Goal: Information Seeking & Learning: Learn about a topic

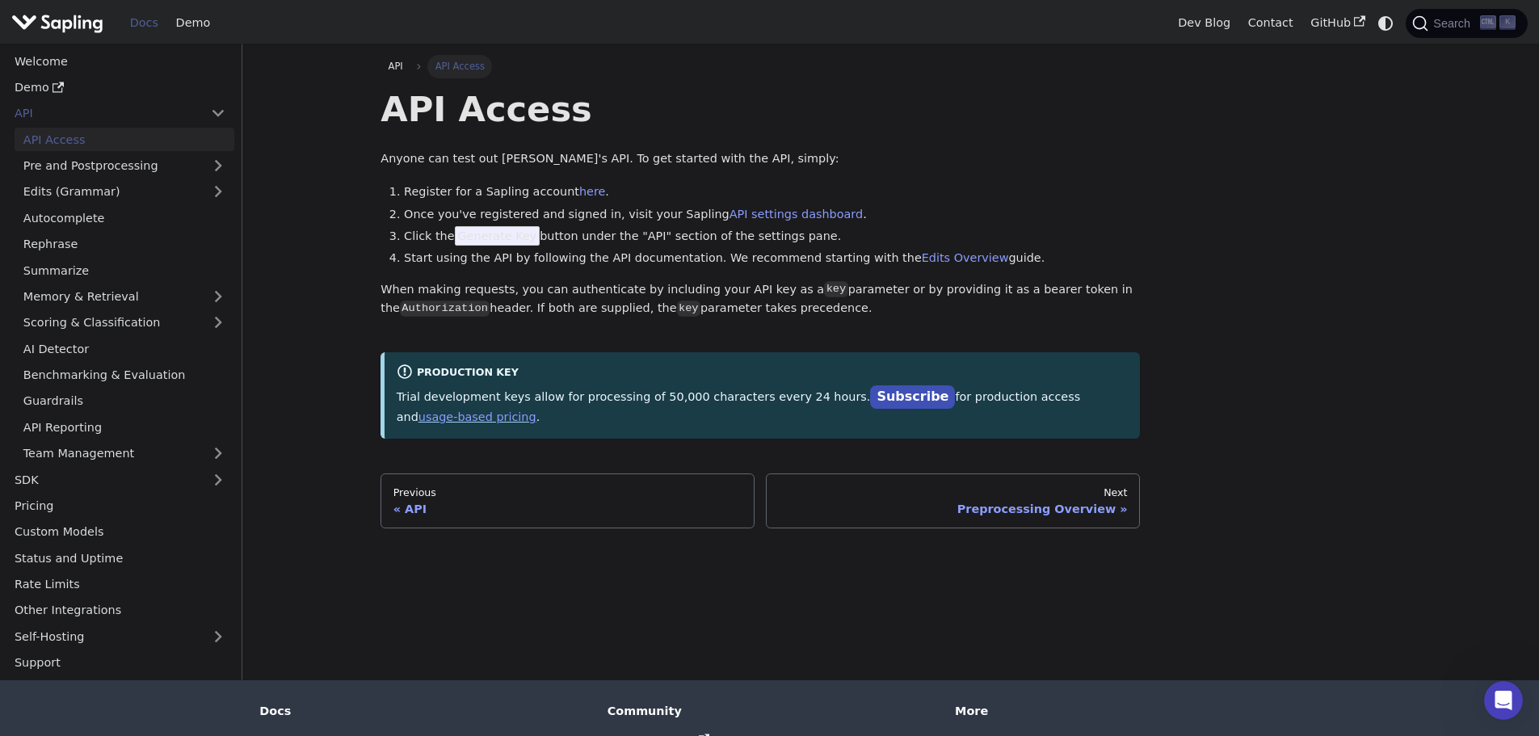
click at [325, 551] on main "API API Access API Access Anyone can test out Sapling's API. To get started wit…" at bounding box center [890, 362] width 1296 height 637
click at [65, 23] on img "Main" at bounding box center [57, 22] width 92 height 23
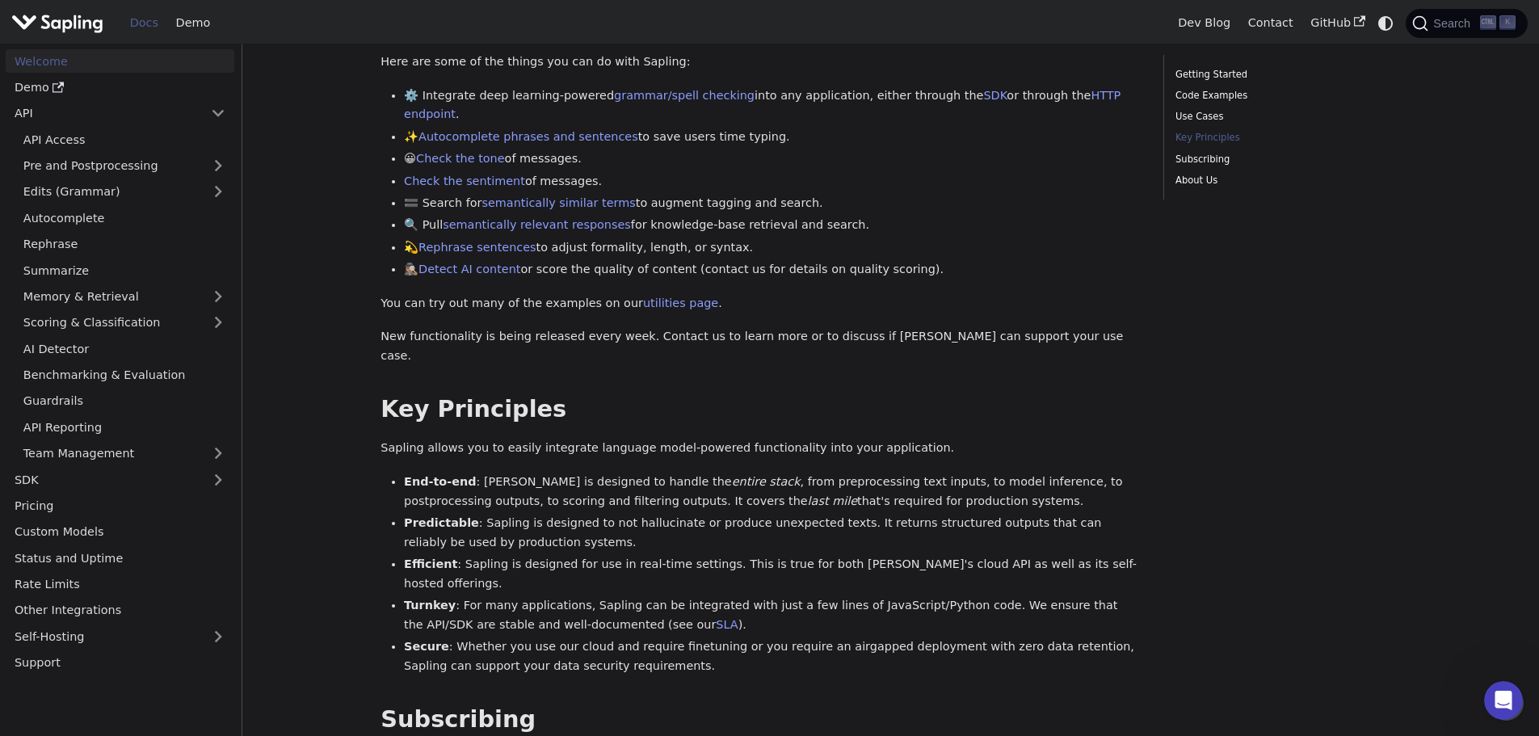
scroll to position [646, 0]
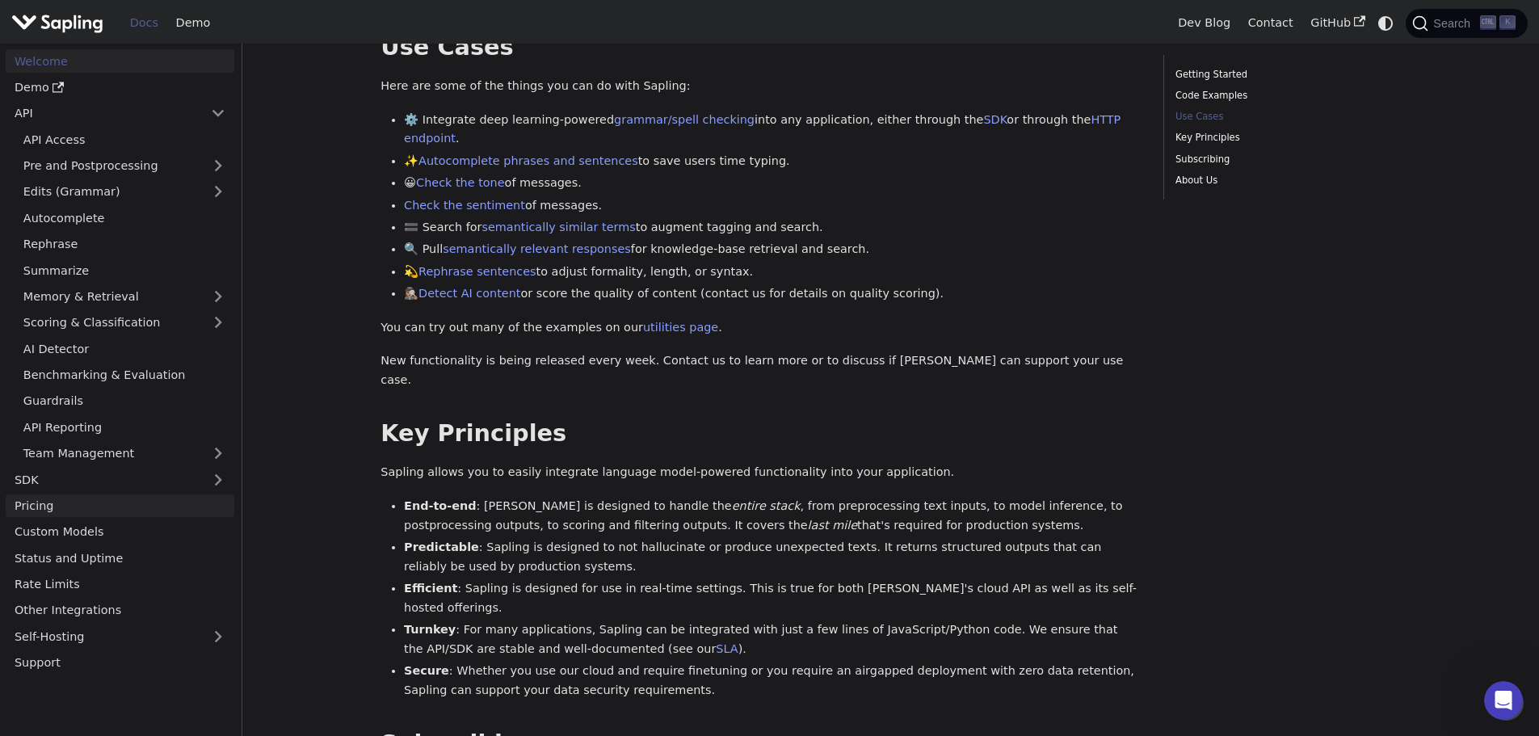
click at [100, 502] on link "Pricing" at bounding box center [120, 505] width 229 height 23
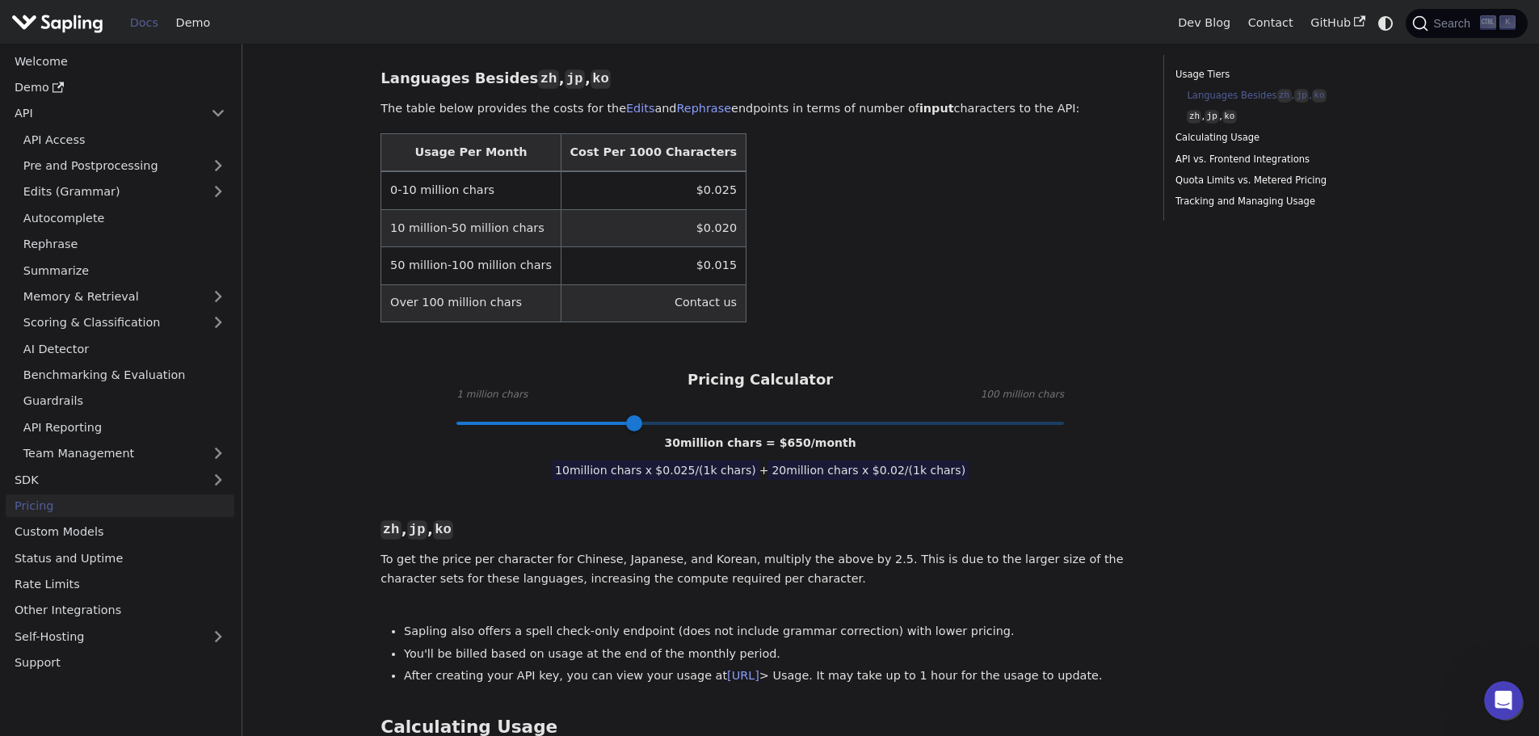
scroll to position [366, 0]
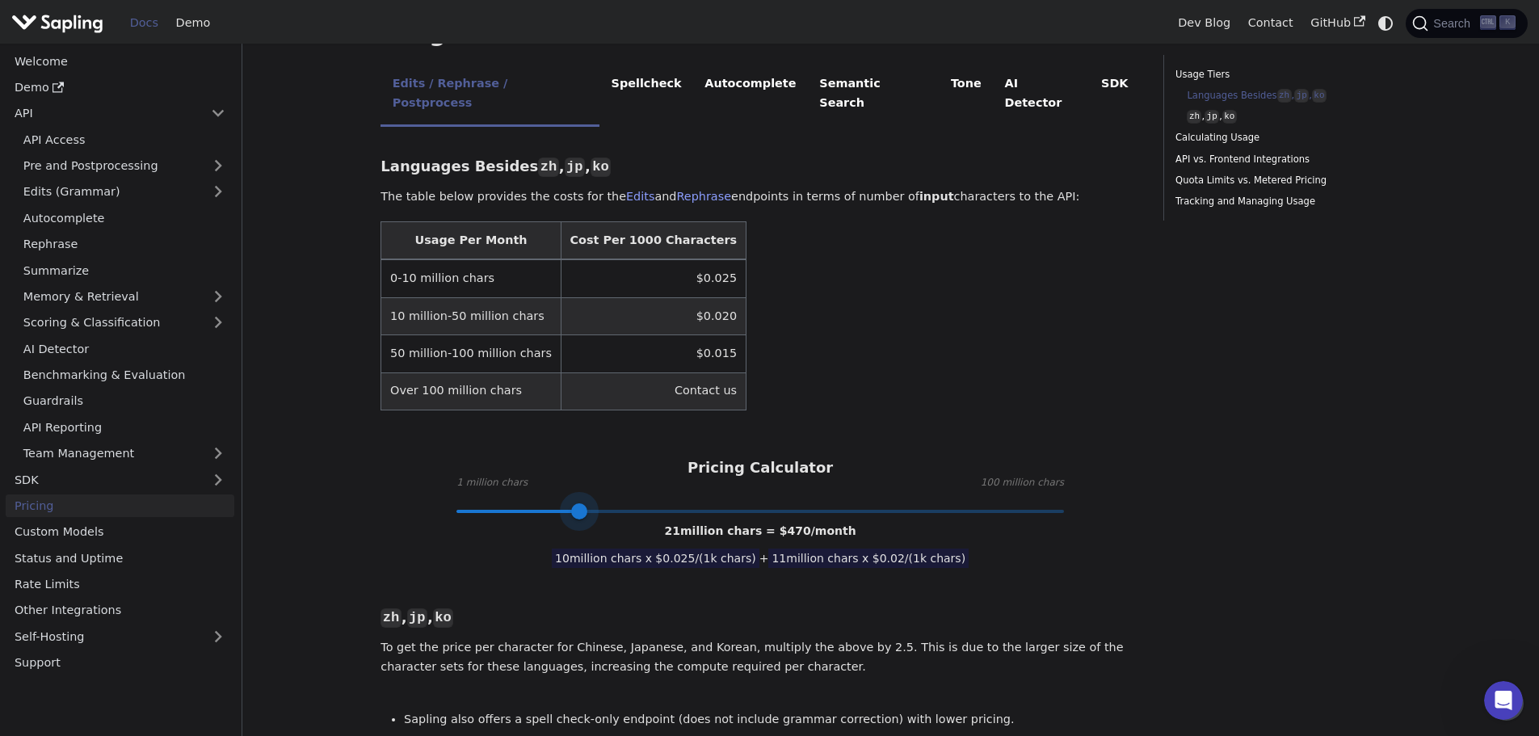
drag, startPoint x: 637, startPoint y: 472, endPoint x: 582, endPoint y: 467, distance: 55.1
click at [582, 503] on span at bounding box center [579, 511] width 16 height 16
type input "1"
drag, startPoint x: 582, startPoint y: 467, endPoint x: 423, endPoint y: 450, distance: 159.2
click at [423, 459] on div "Pricing Calculator 1 million chars 100 million chars 1 million chars = $ 25 /mo…" at bounding box center [759, 485] width 759 height 53
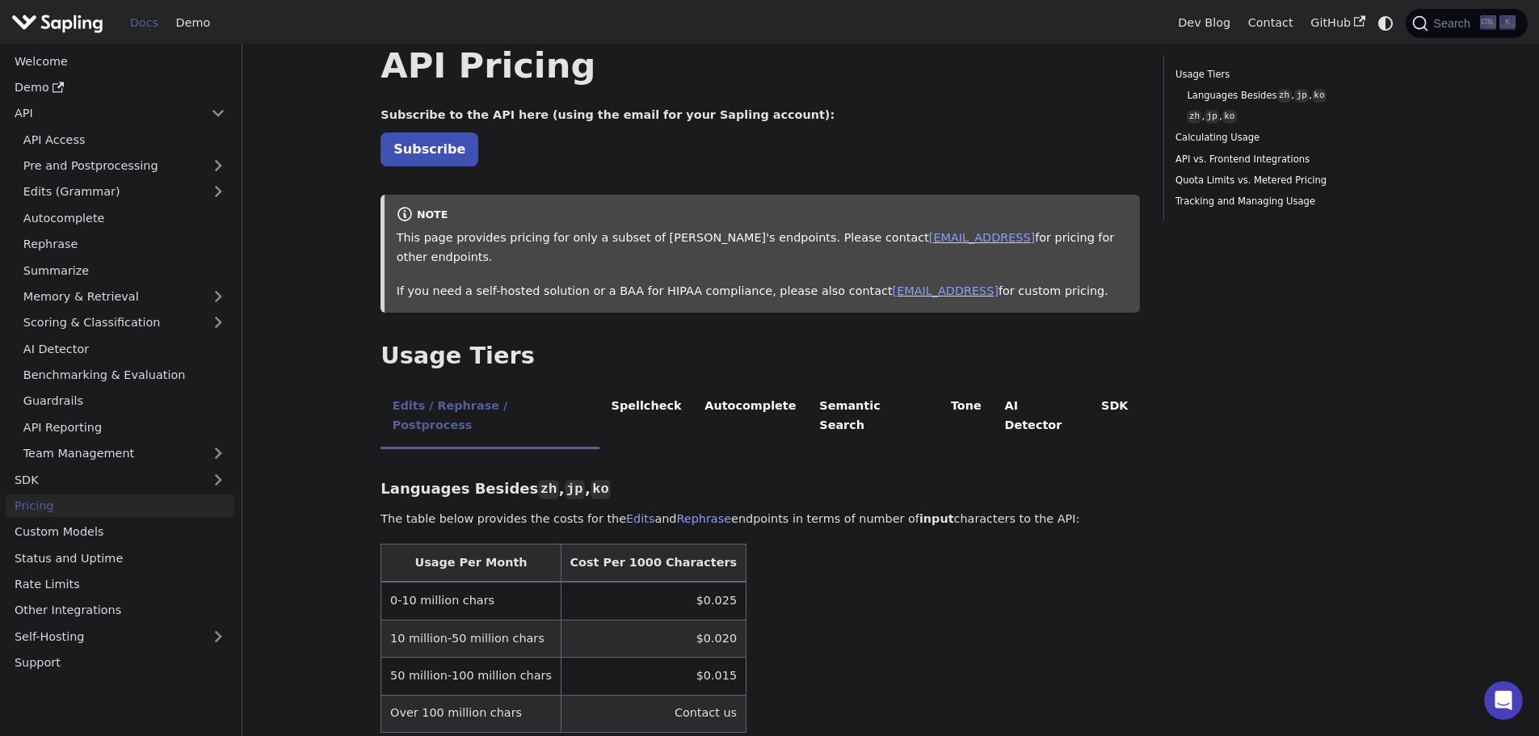
scroll to position [0, 0]
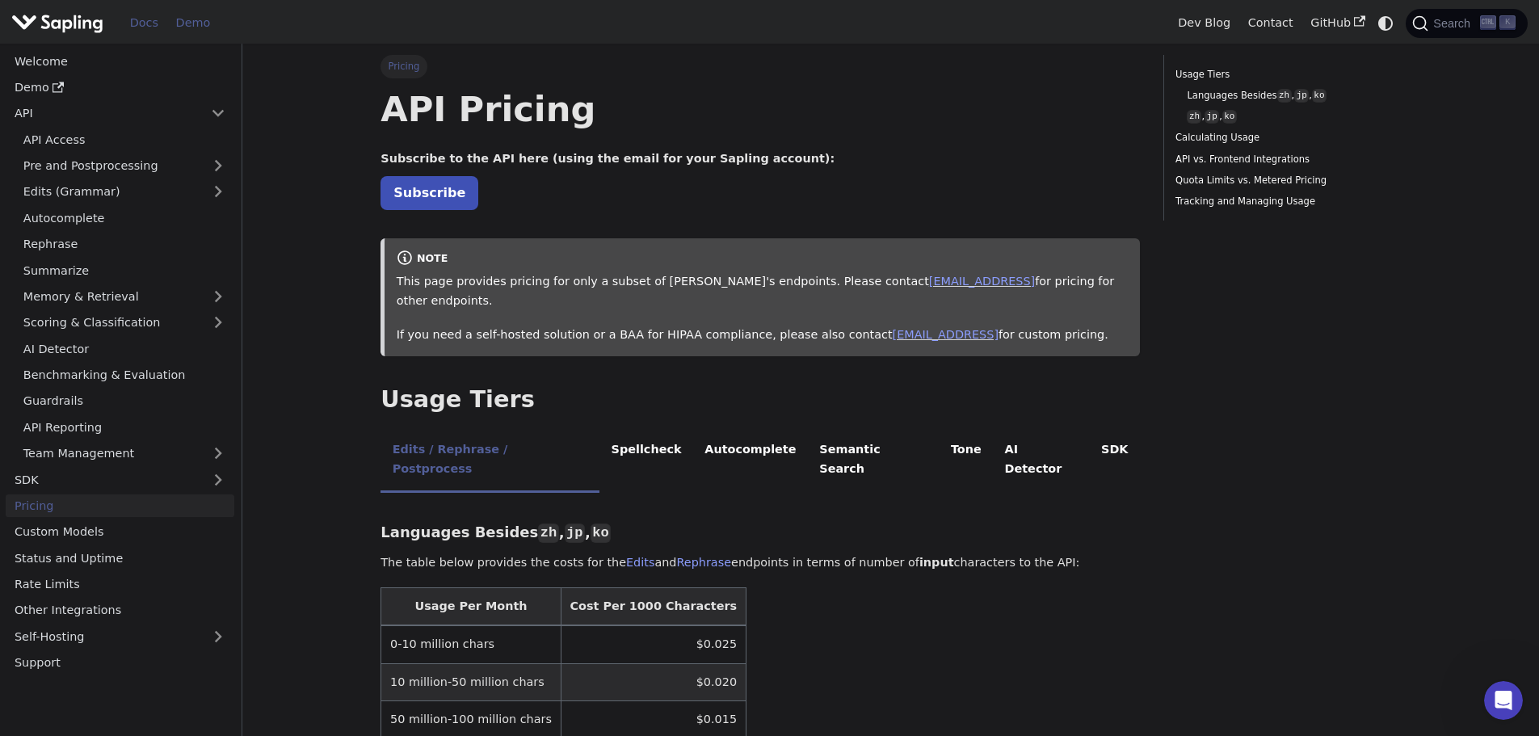
click at [196, 32] on link "Demo" at bounding box center [193, 23] width 52 height 25
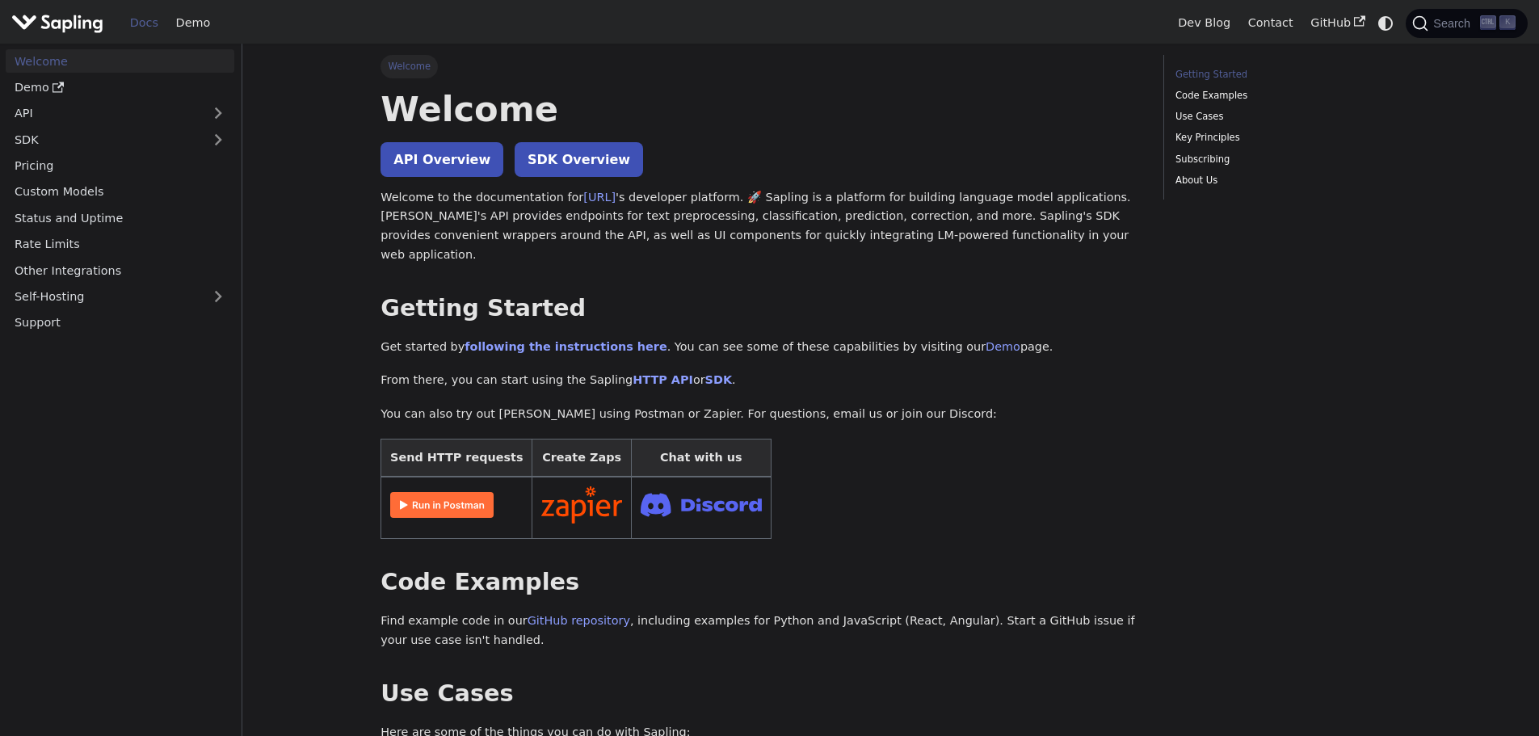
click at [208, 294] on link "Self-Hosting" at bounding box center [120, 296] width 229 height 23
click at [131, 341] on link "Hosting Integrations" at bounding box center [125, 348] width 220 height 23
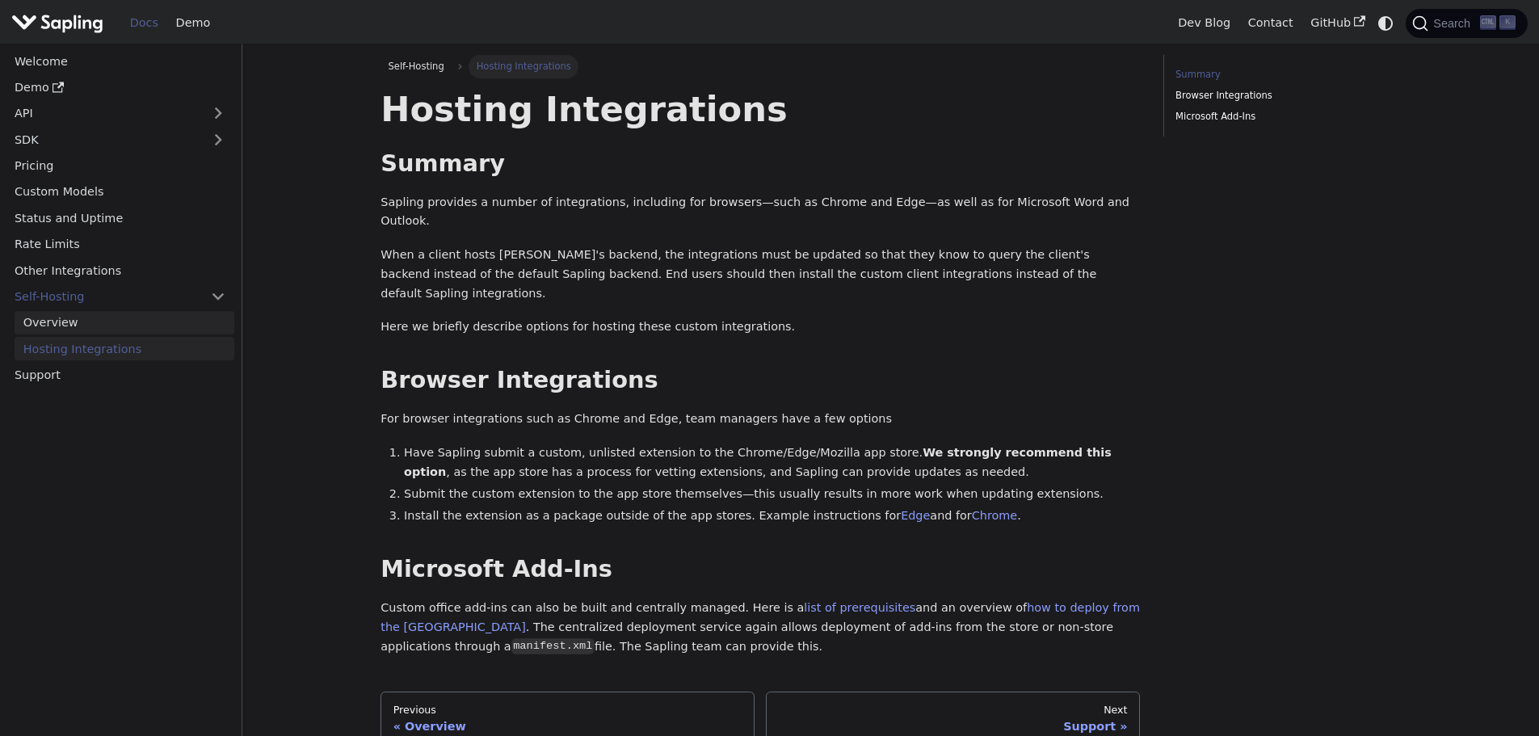
click at [126, 330] on link "Overview" at bounding box center [125, 322] width 220 height 23
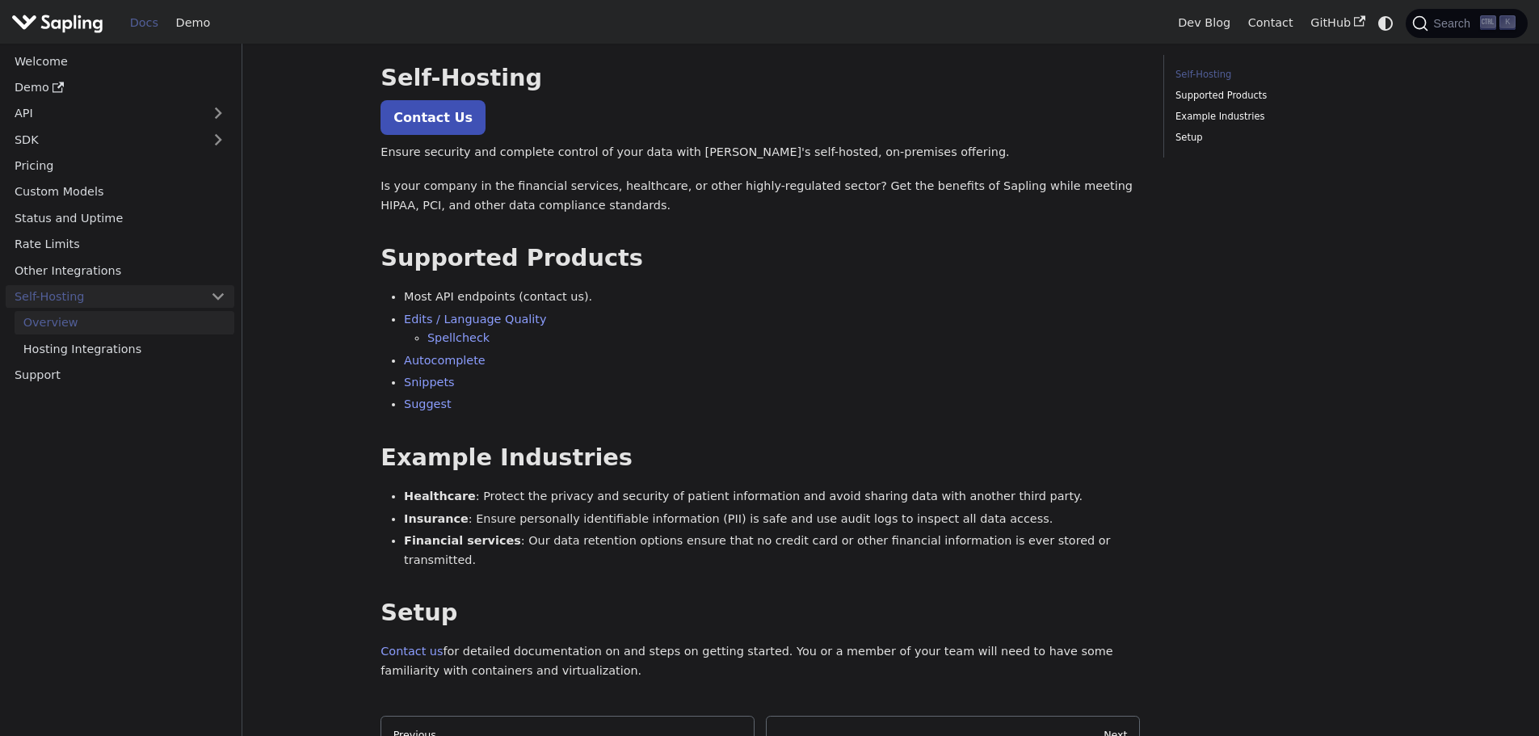
scroll to position [81, 0]
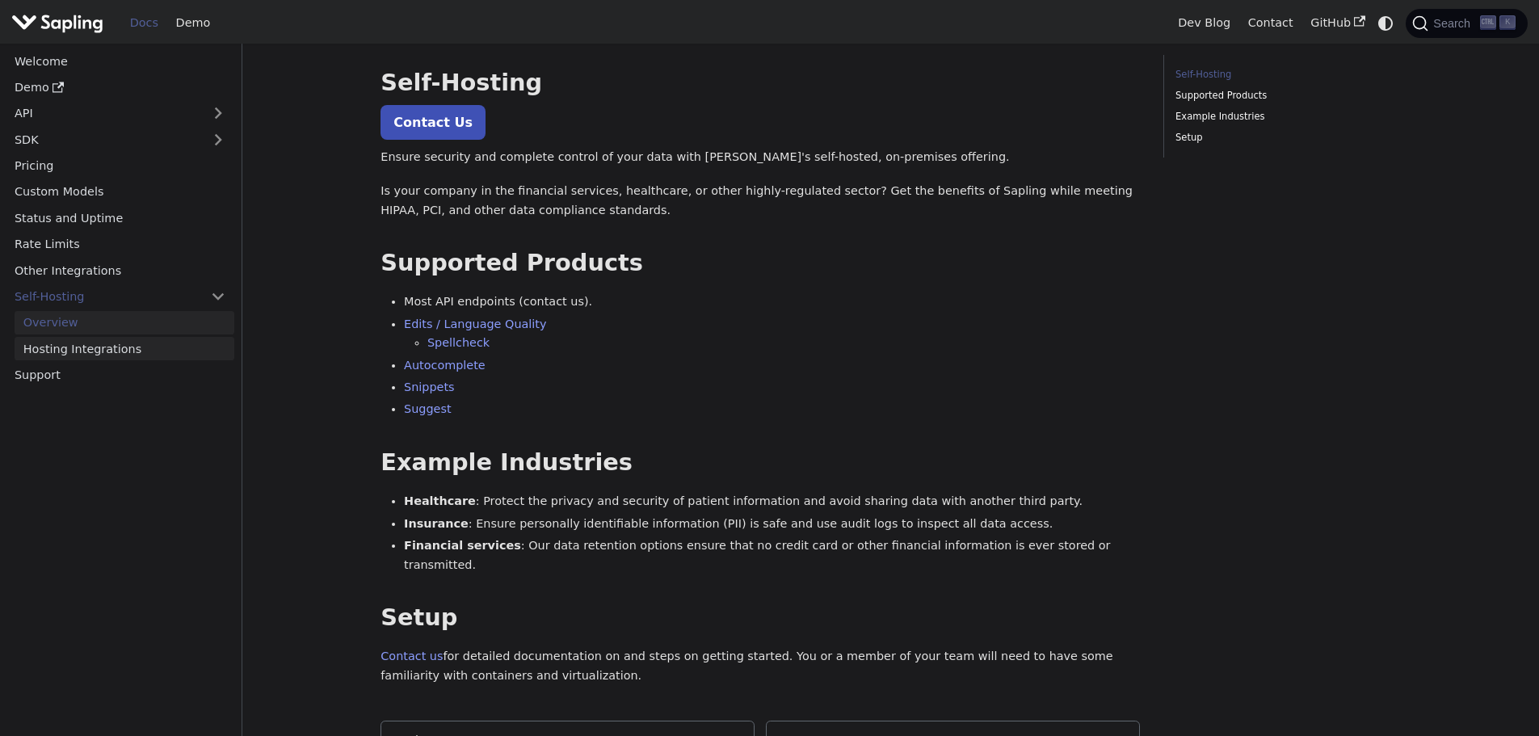
click at [63, 347] on link "Hosting Integrations" at bounding box center [125, 348] width 220 height 23
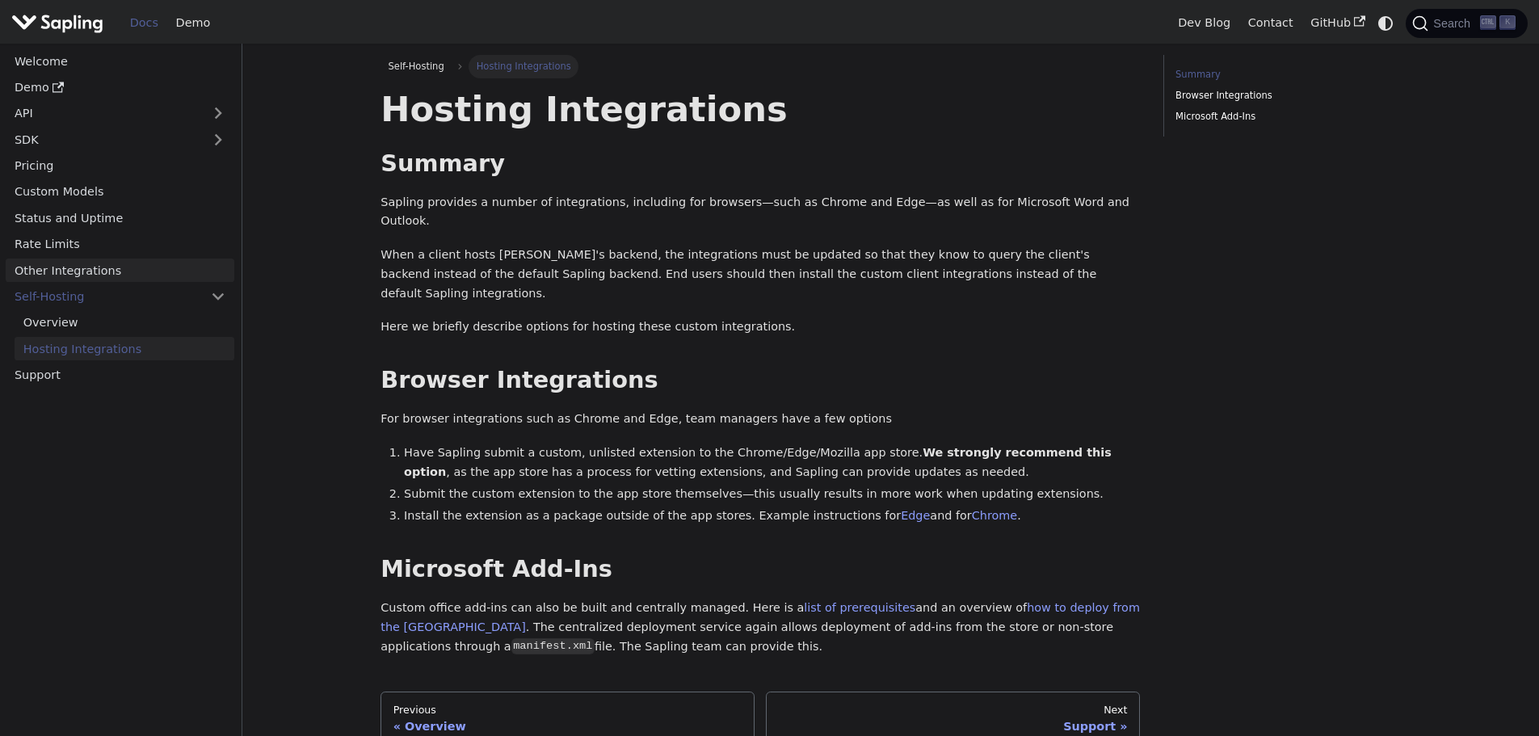
click at [86, 268] on link "Other Integrations" at bounding box center [120, 269] width 229 height 23
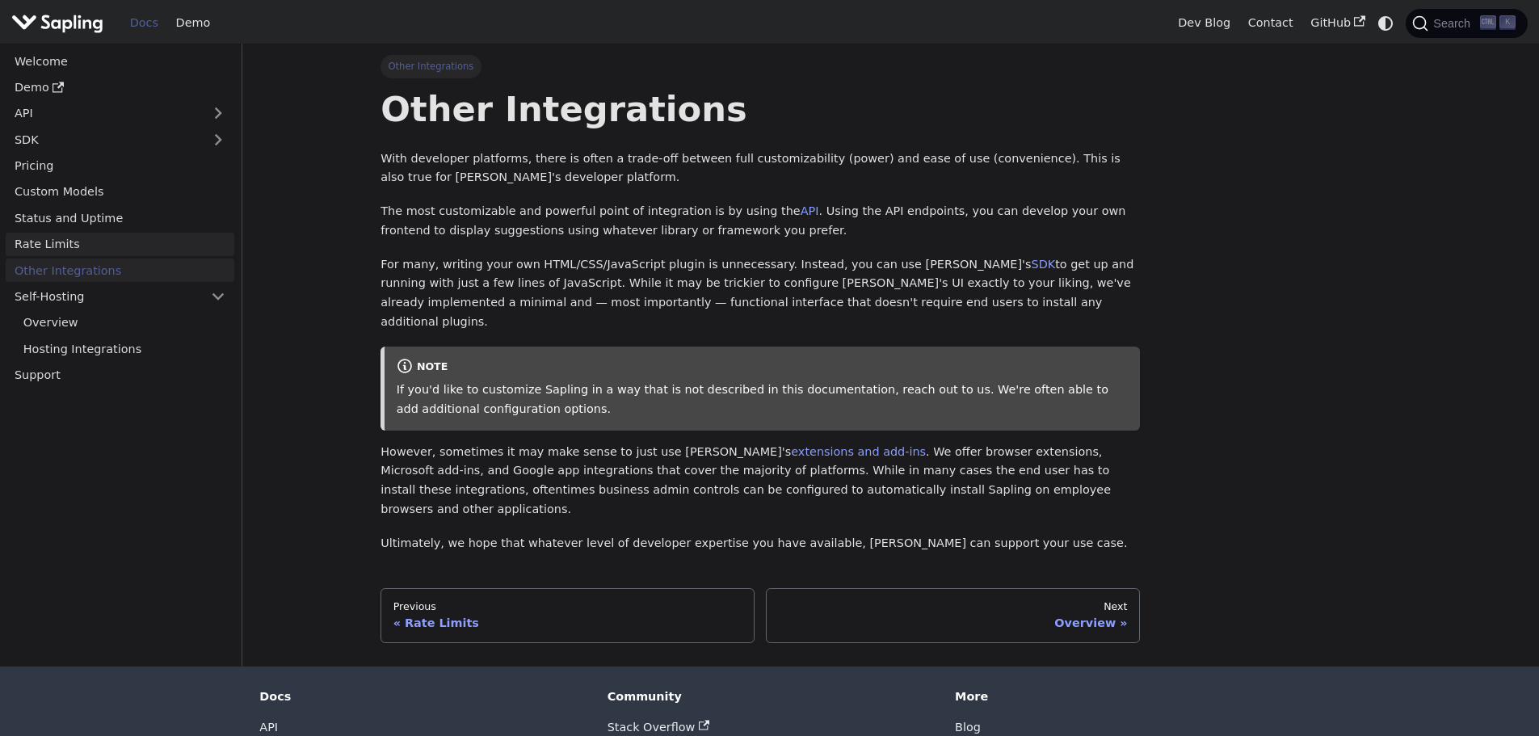
click at [90, 246] on link "Rate Limits" at bounding box center [120, 244] width 229 height 23
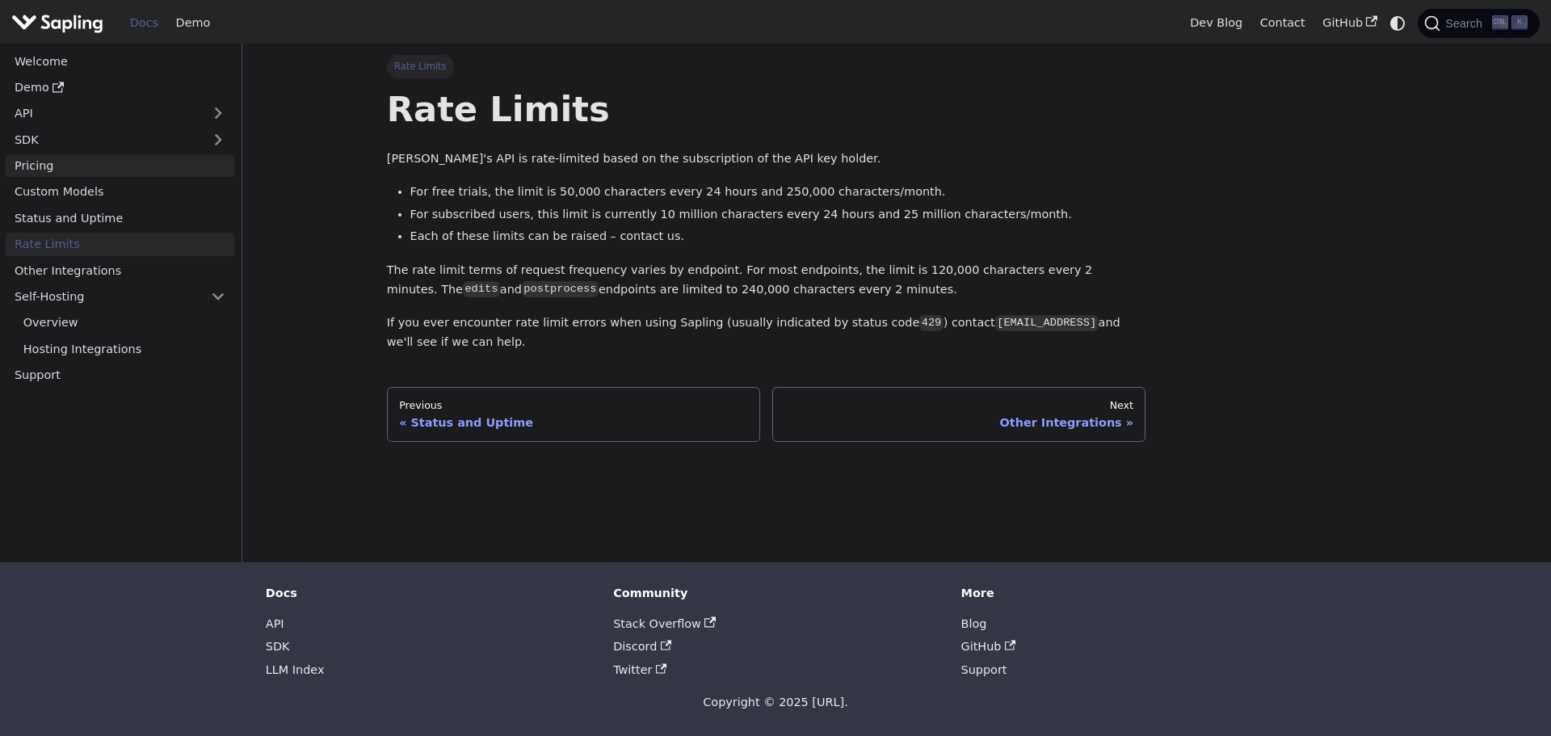
click at [116, 158] on link "Pricing" at bounding box center [120, 165] width 229 height 23
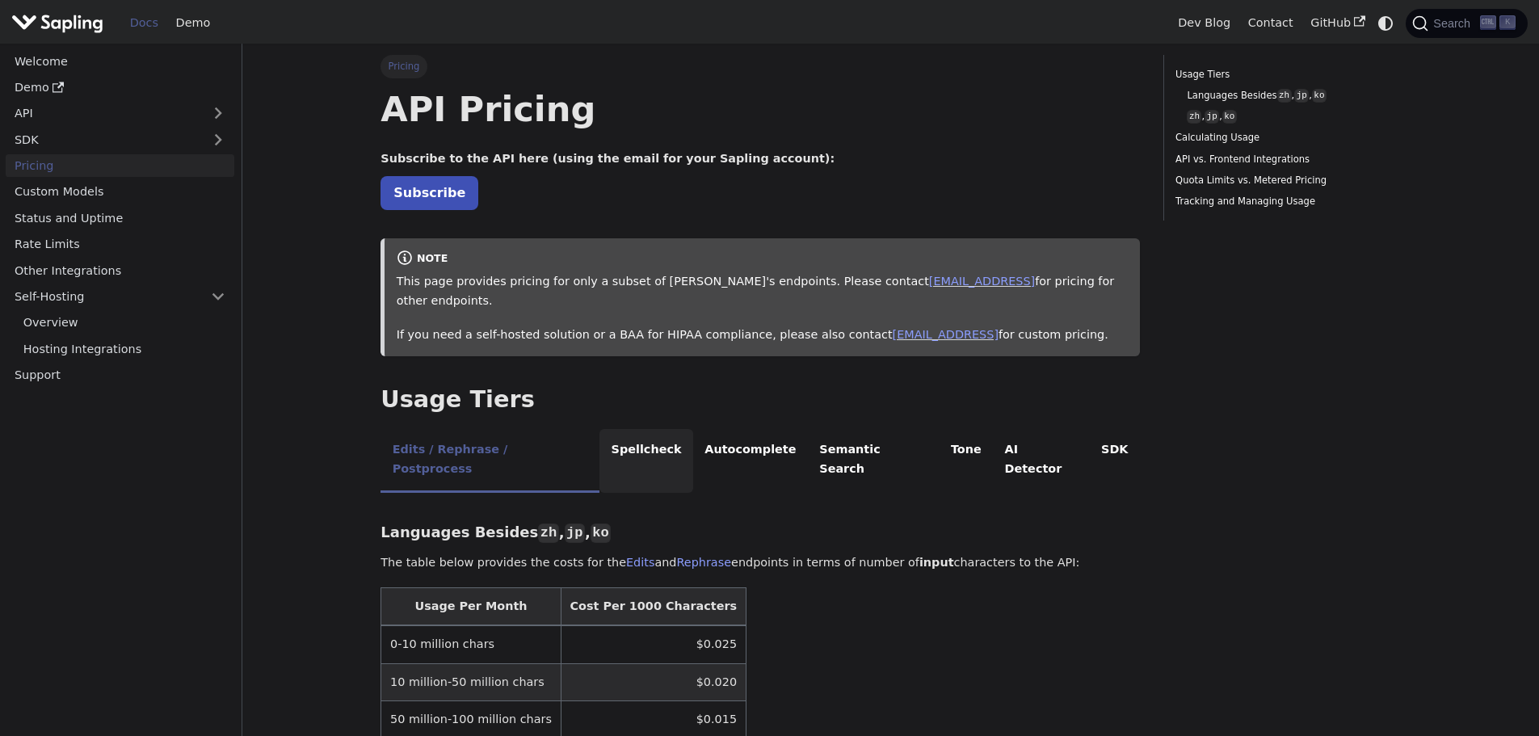
click at [614, 435] on li "Spellcheck" at bounding box center [646, 461] width 94 height 64
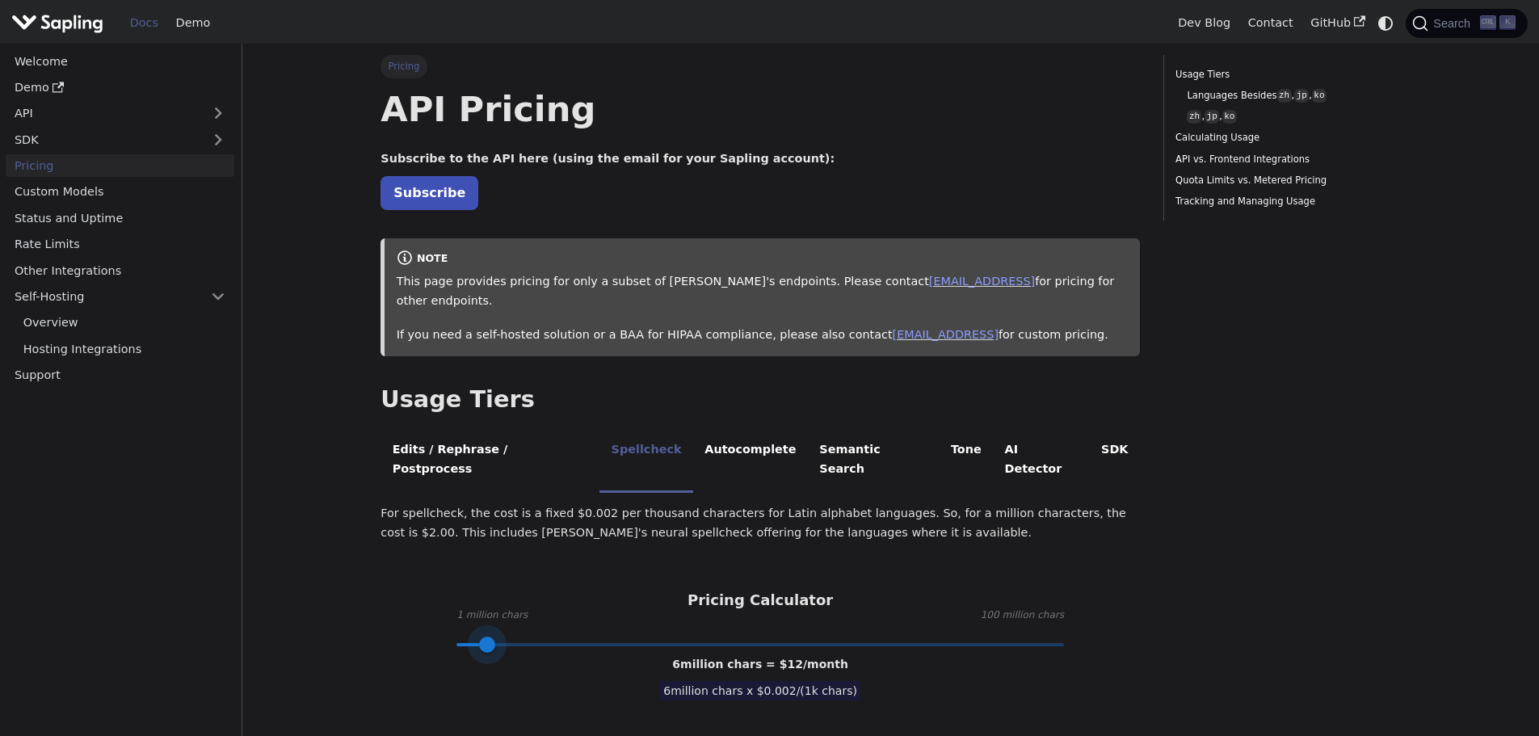
type input "1"
drag, startPoint x: 628, startPoint y: 607, endPoint x: 430, endPoint y: 595, distance: 199.1
click at [430, 595] on div "Pricing Calculator 1 million chars 100 million chars 1 million chars = $ 2 /mon…" at bounding box center [759, 617] width 759 height 53
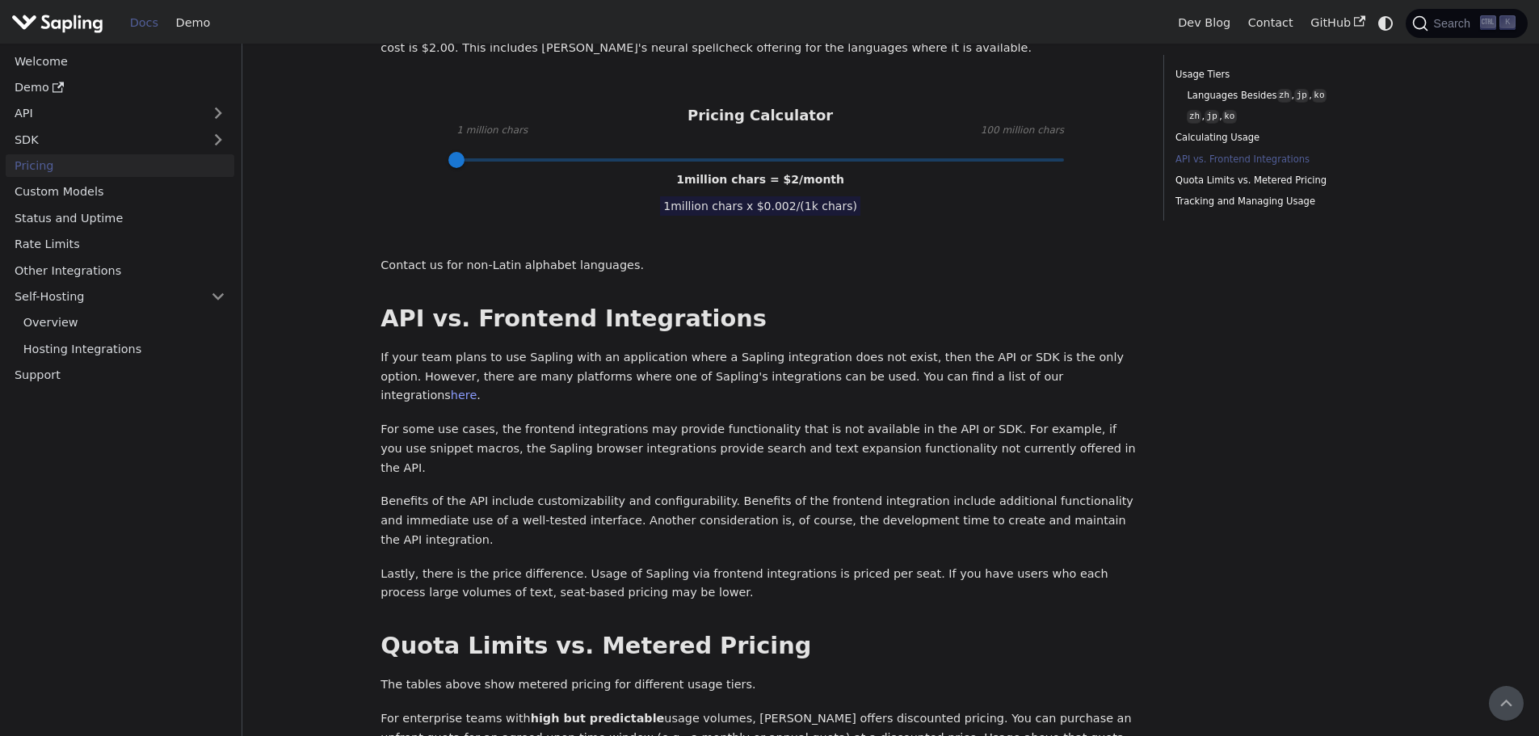
scroll to position [81, 0]
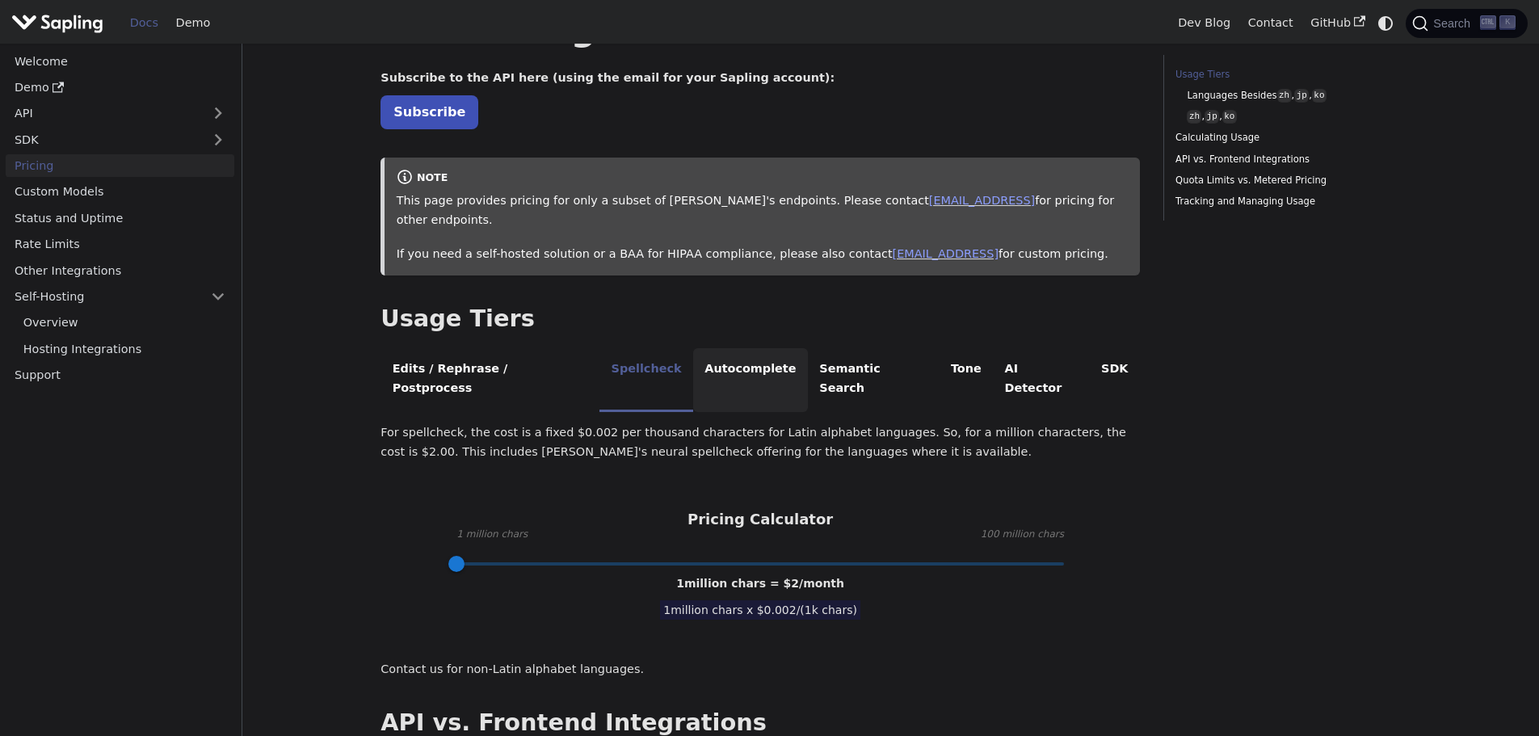
click at [697, 351] on li "Autocomplete" at bounding box center [750, 380] width 115 height 64
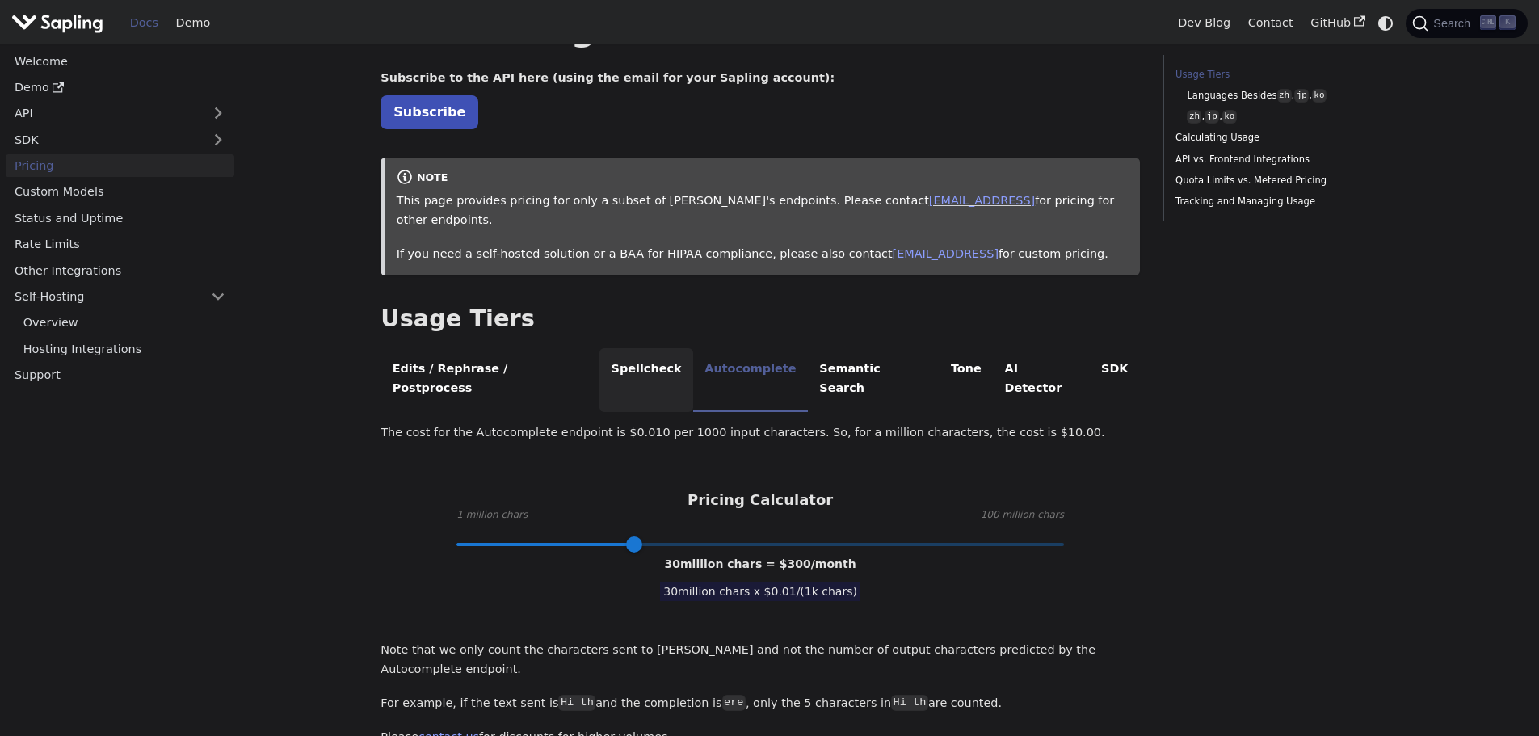
click at [603, 352] on li "Spellcheck" at bounding box center [646, 380] width 94 height 64
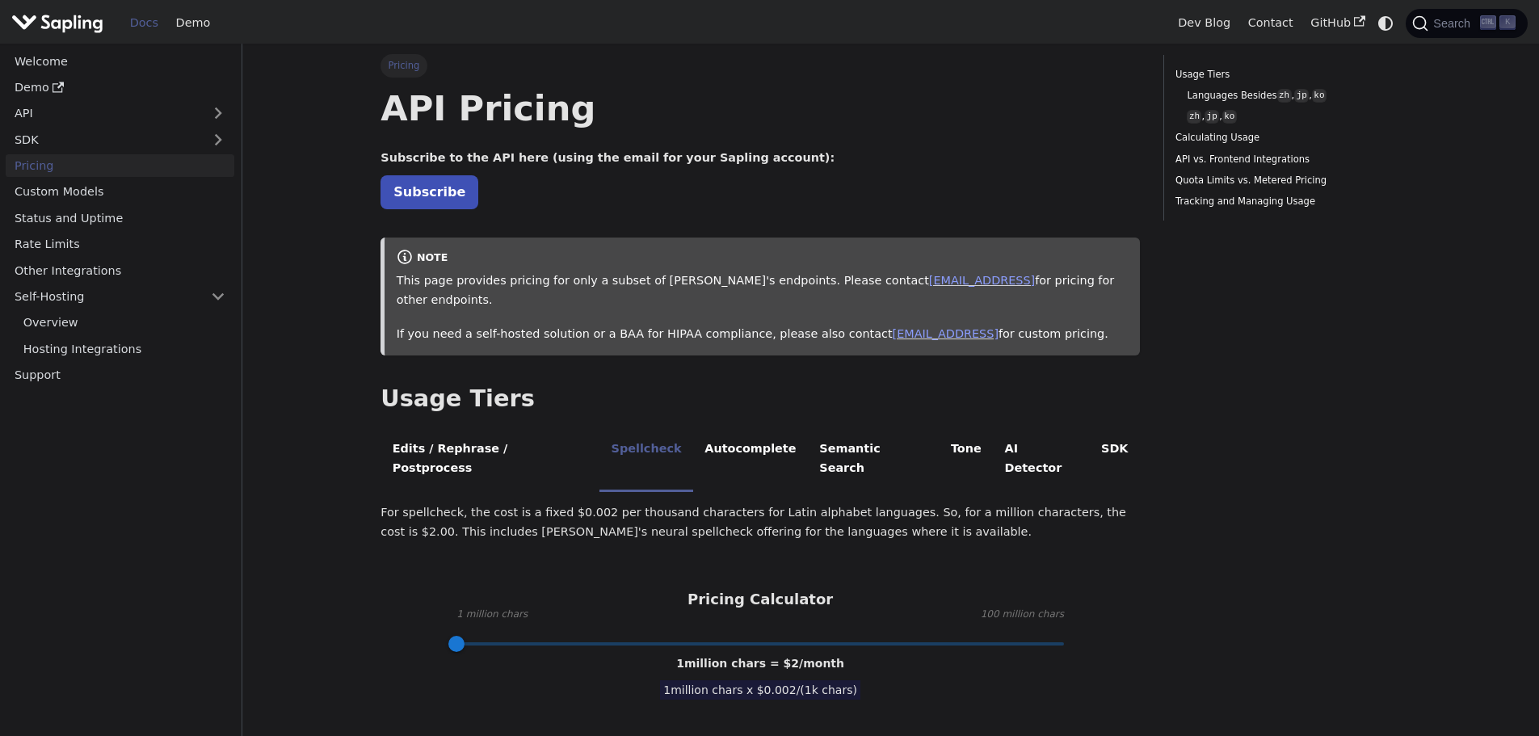
scroll to position [0, 0]
click at [212, 140] on button "Expand sidebar category 'SDK'" at bounding box center [218, 139] width 32 height 23
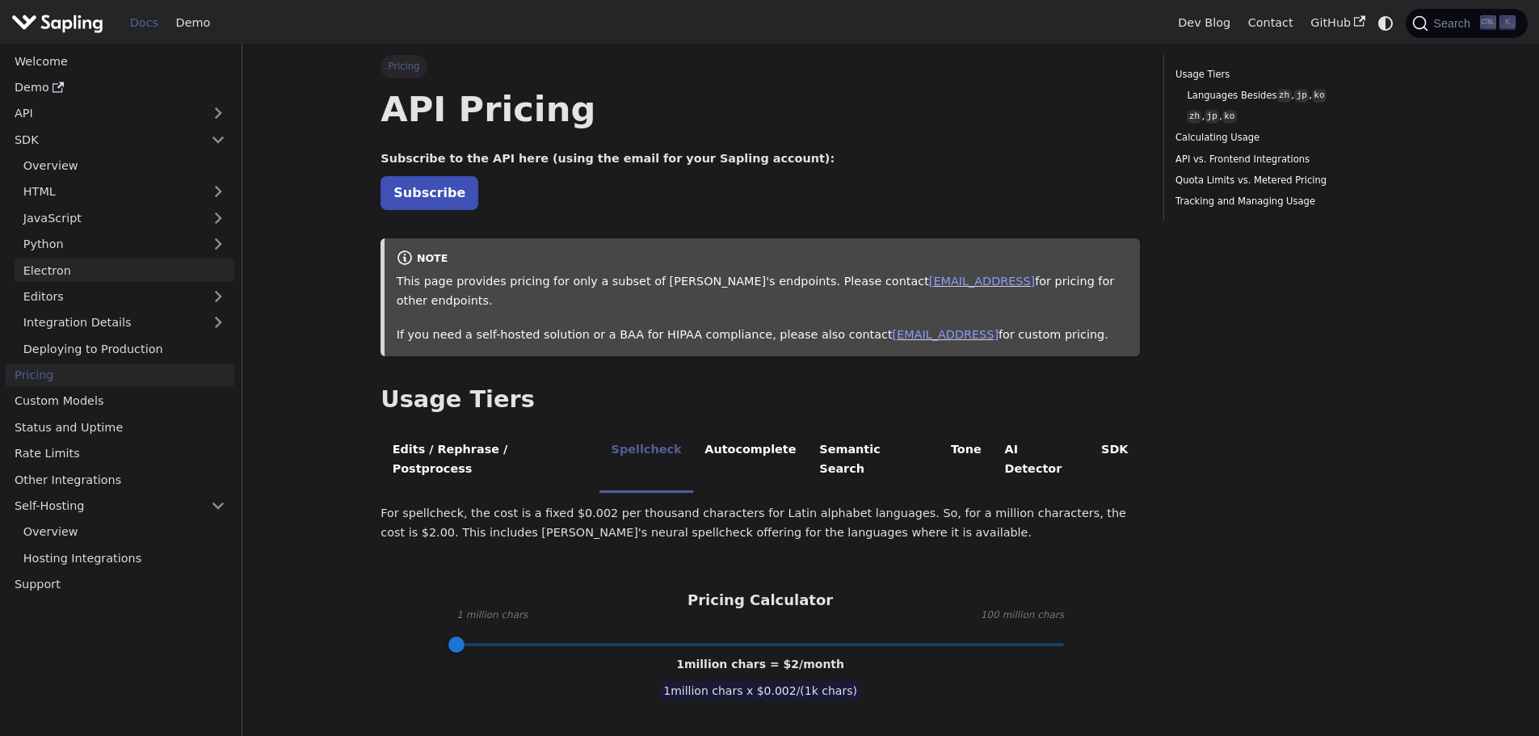
click at [115, 271] on link "Electron" at bounding box center [125, 269] width 220 height 23
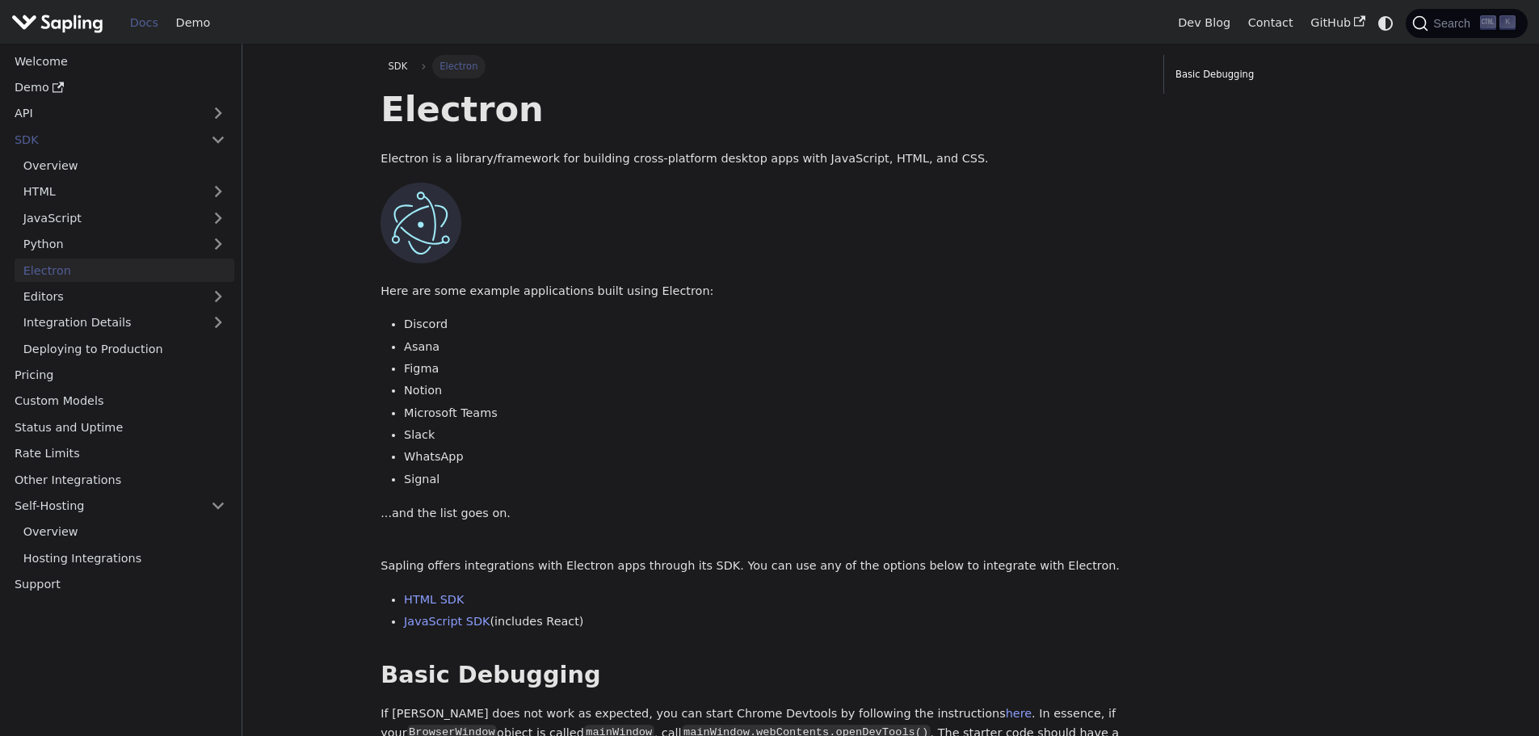
click at [317, 293] on main "SDK Electron On this page Electron Electron is a library/framework for building…" at bounding box center [890, 486] width 1296 height 884
click at [147, 116] on link "API" at bounding box center [104, 113] width 196 height 23
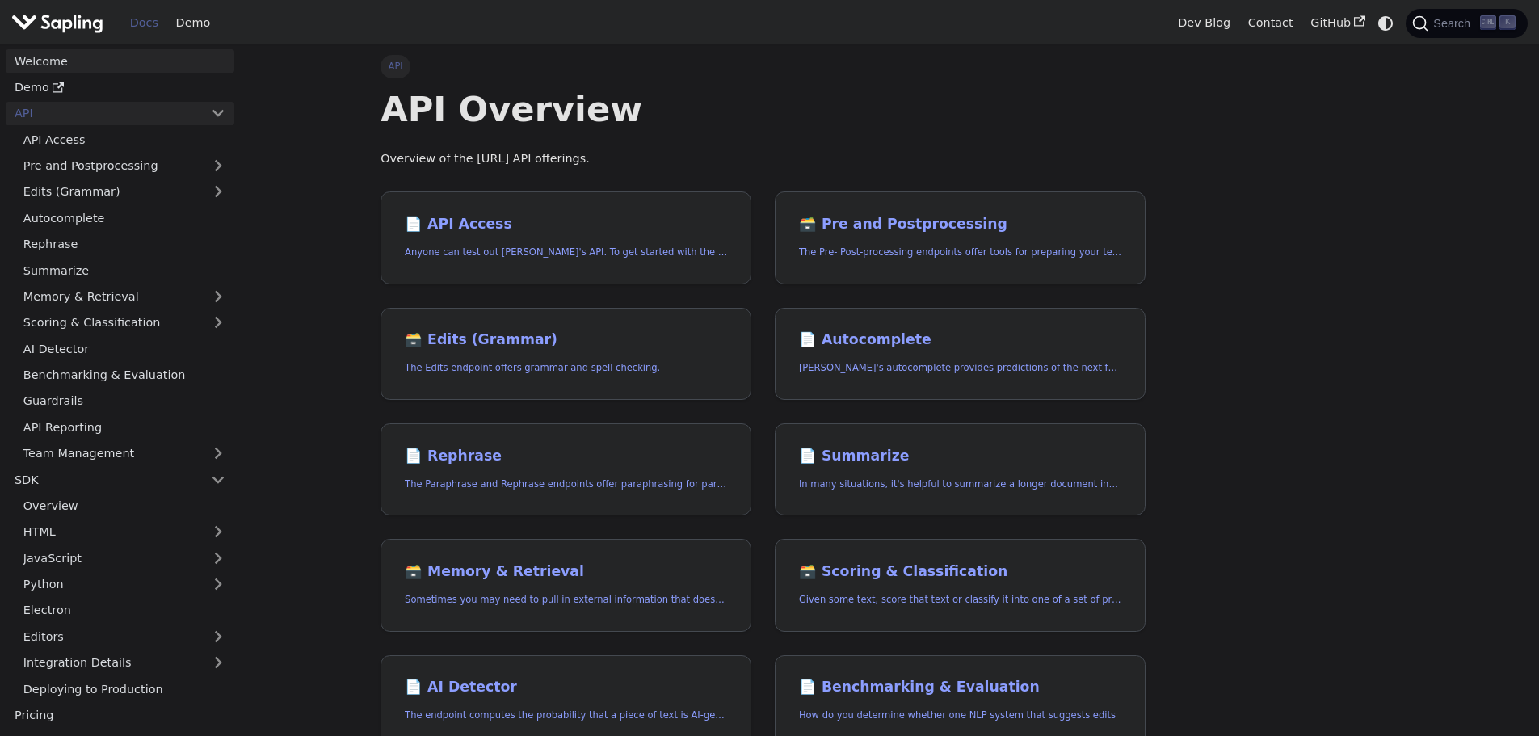
click at [58, 63] on link "Welcome" at bounding box center [120, 60] width 229 height 23
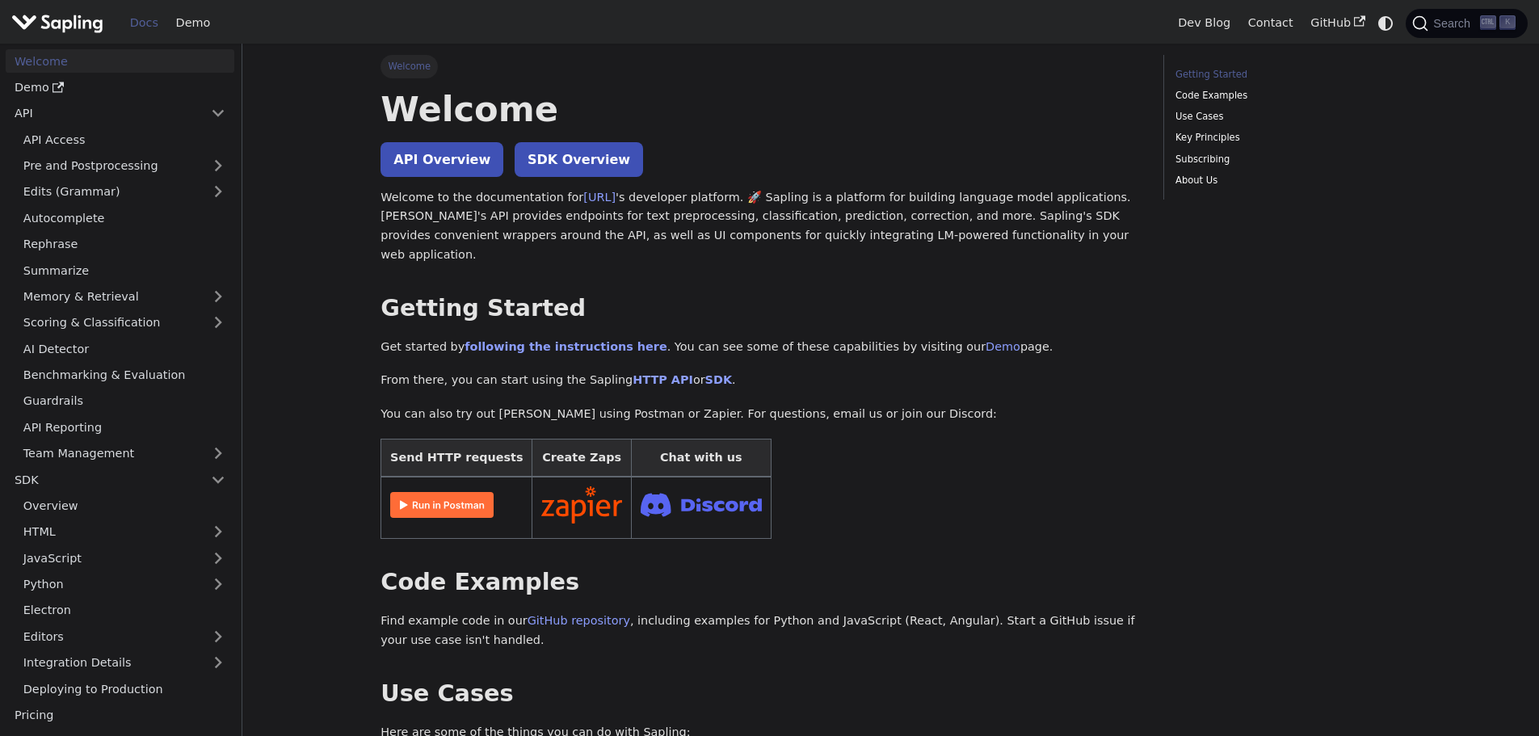
scroll to position [206, 0]
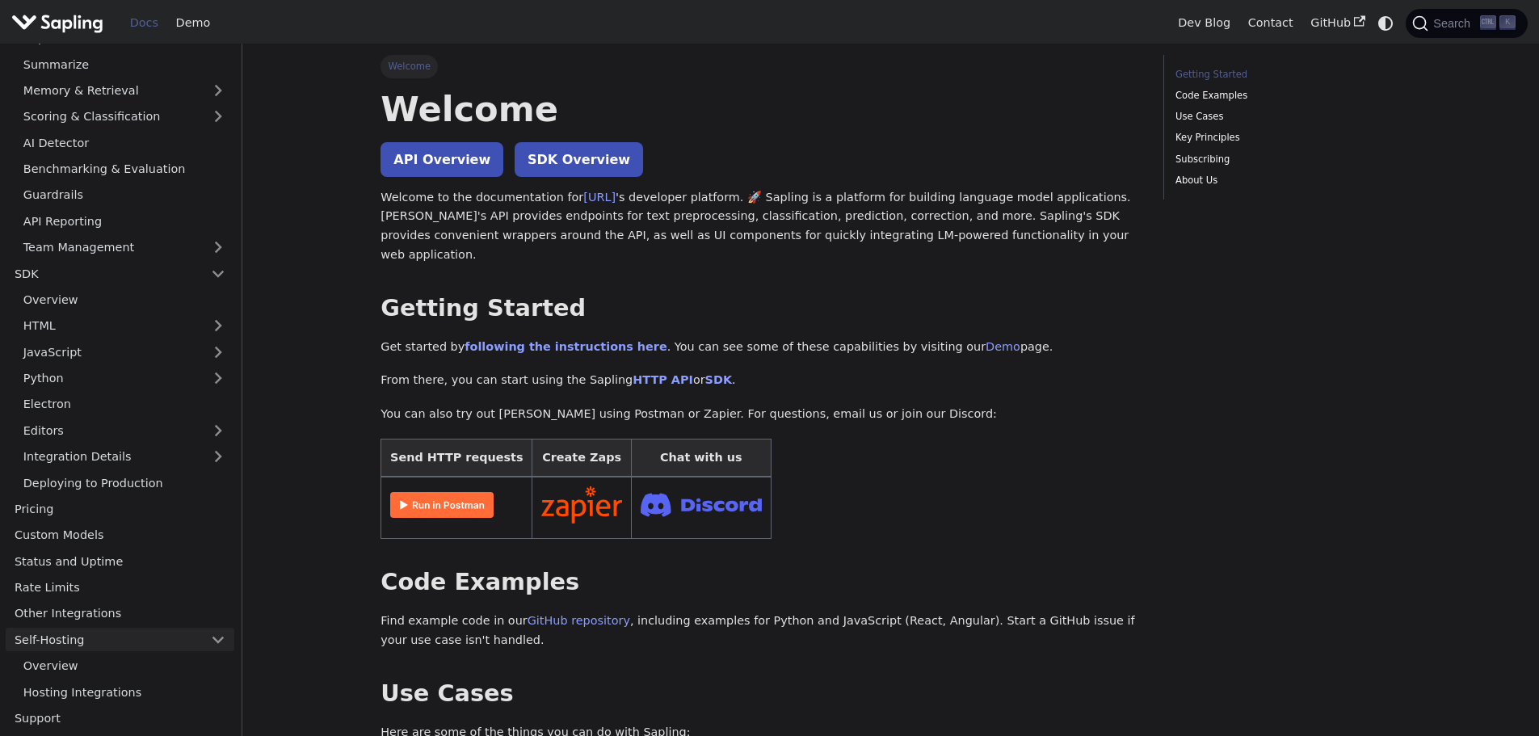
click at [71, 644] on link "Self-Hosting" at bounding box center [120, 639] width 229 height 23
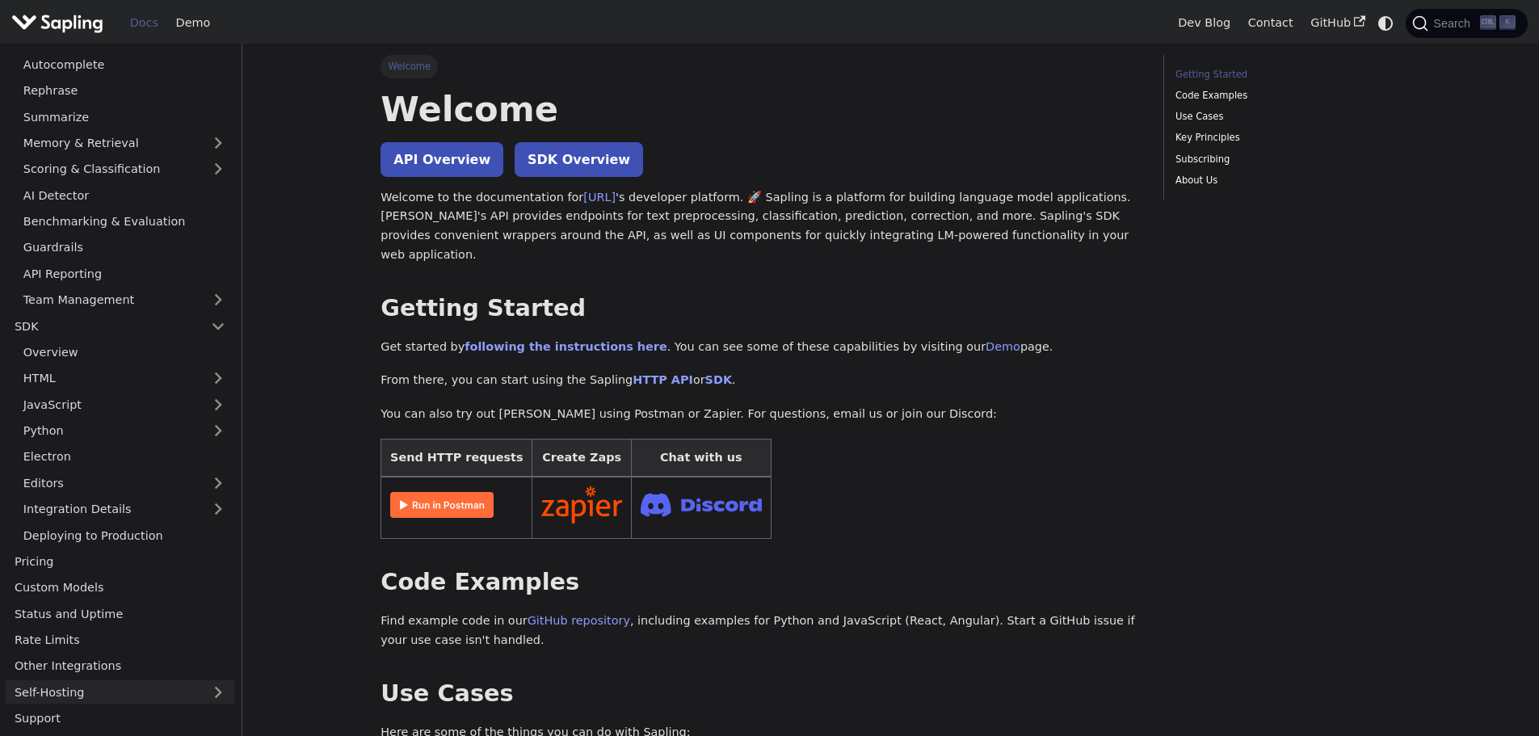
click at [58, 691] on link "Self-Hosting" at bounding box center [120, 691] width 229 height 23
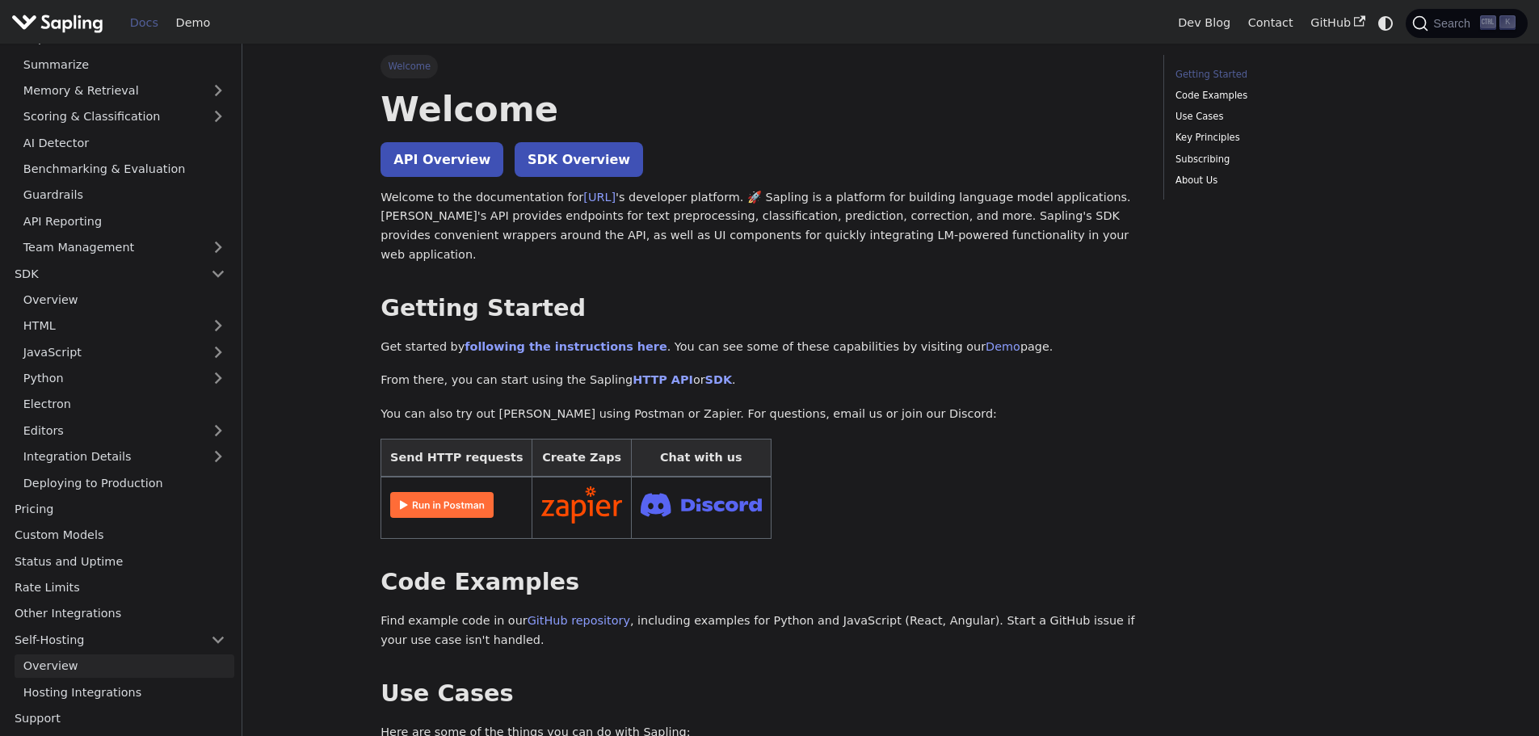
click at [47, 666] on link "Overview" at bounding box center [125, 665] width 220 height 23
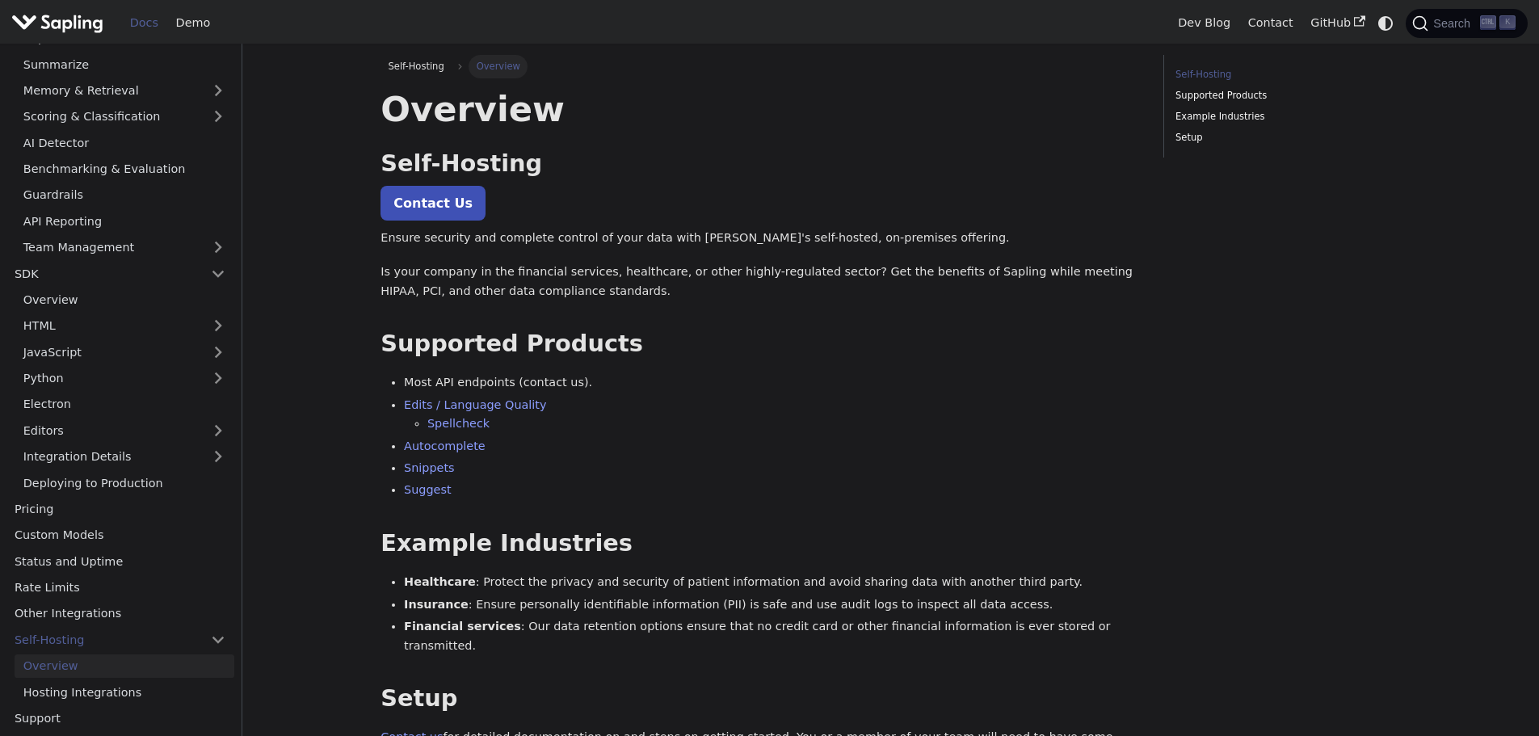
click at [276, 285] on main "Self-Hosting Overview On this page Overview Self-Hosting ​ Contact Us Ensure se…" at bounding box center [890, 462] width 1296 height 836
